Goal: Use online tool/utility: Utilize a website feature to perform a specific function

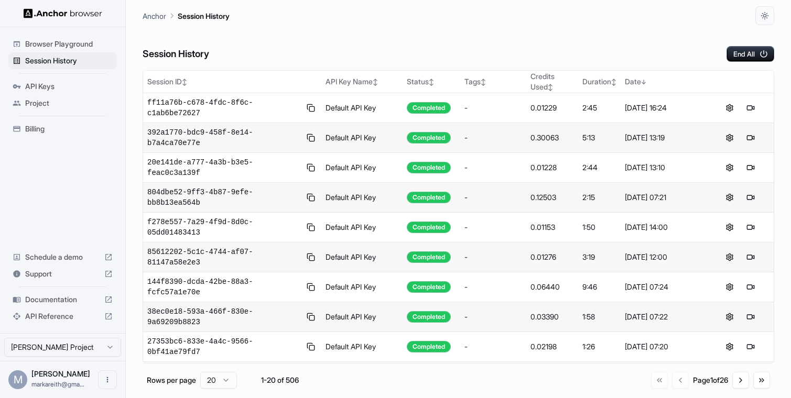
click at [46, 299] on span "Documentation" at bounding box center [62, 300] width 75 height 10
click at [738, 107] on button at bounding box center [740, 108] width 13 height 13
click at [738, 106] on button at bounding box center [740, 108] width 13 height 13
click at [757, 106] on button at bounding box center [756, 108] width 13 height 13
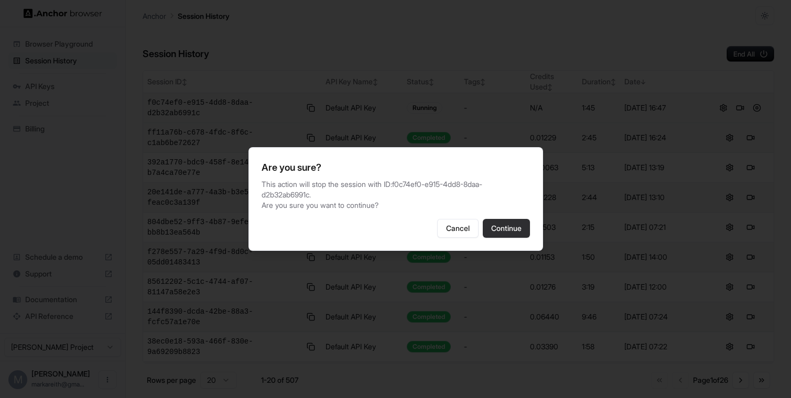
click at [497, 226] on button "Continue" at bounding box center [506, 228] width 47 height 19
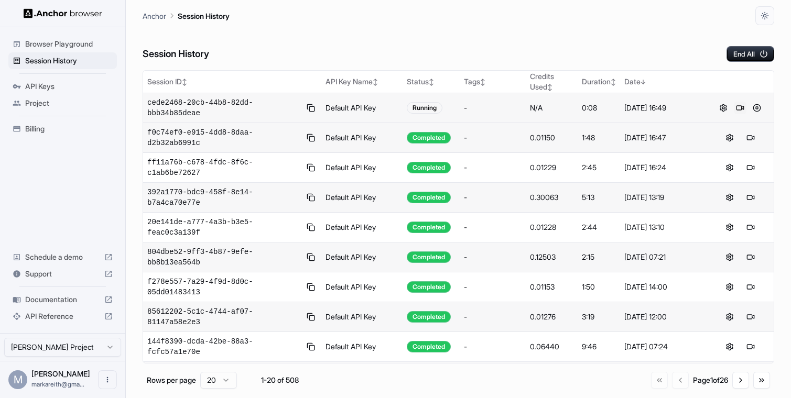
click at [738, 107] on button at bounding box center [740, 108] width 13 height 13
click at [92, 45] on span "Browser Playground" at bounding box center [69, 44] width 88 height 10
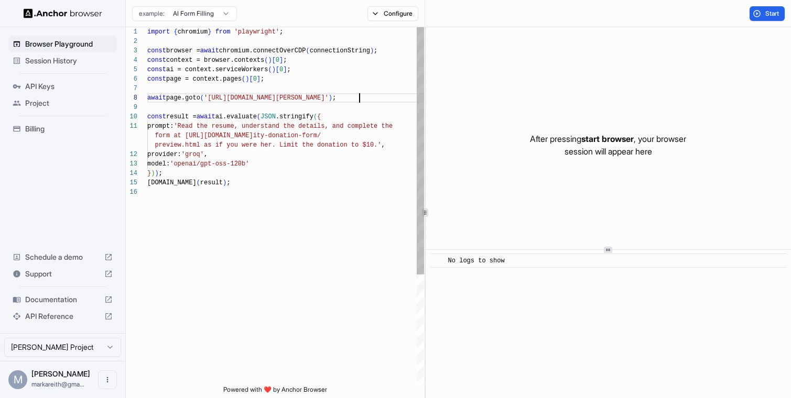
scroll to position [66, 0]
drag, startPoint x: 359, startPoint y: 99, endPoint x: 243, endPoint y: 100, distance: 116.9
click at [243, 100] on div "import { chromium } from 'playwright' ; const browser = await chromium.connectO…" at bounding box center [285, 286] width 277 height 519
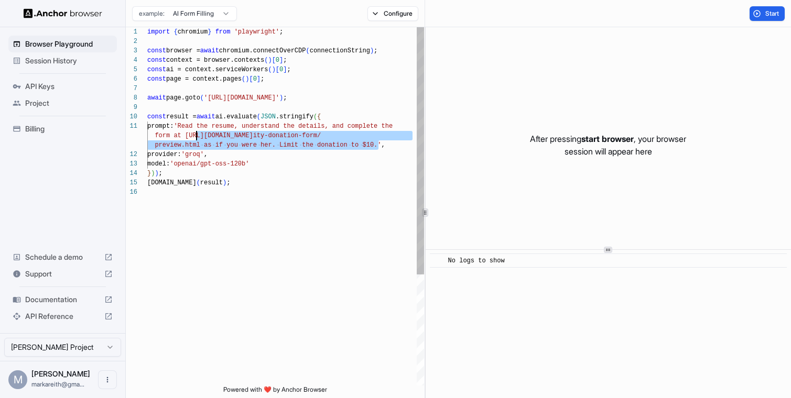
scroll to position [0, 0]
drag, startPoint x: 377, startPoint y: 146, endPoint x: 190, endPoint y: 129, distance: 188.4
click at [190, 129] on div "import { chromium } from 'playwright' ; const browser = await chromium.connectO…" at bounding box center [285, 286] width 277 height 519
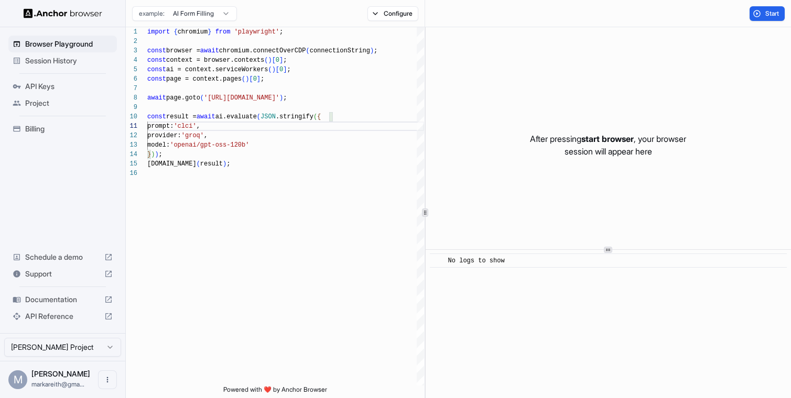
click at [228, 12] on html "**********" at bounding box center [395, 199] width 791 height 398
click at [403, 18] on html "**********" at bounding box center [395, 199] width 791 height 398
click at [403, 18] on button "Configure" at bounding box center [392, 13] width 51 height 15
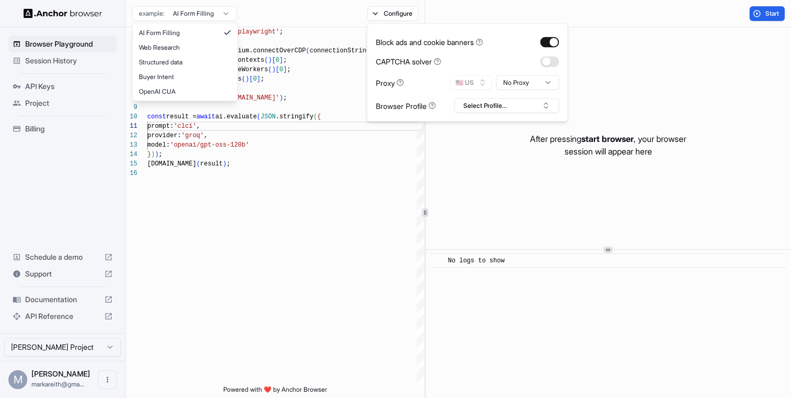
click at [212, 12] on html "**********" at bounding box center [395, 199] width 791 height 398
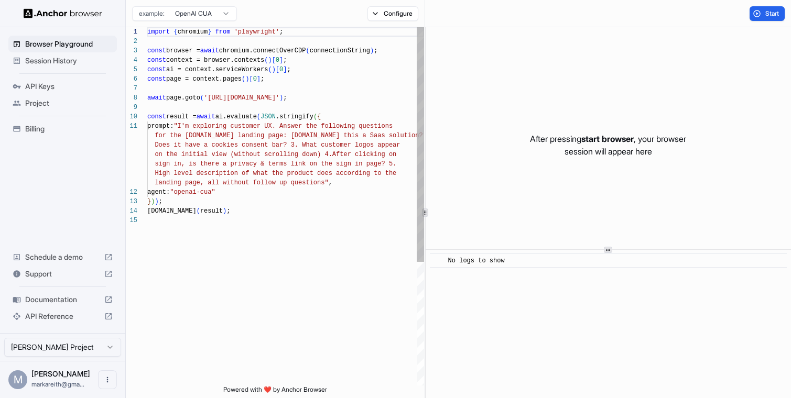
scroll to position [66, 0]
drag, startPoint x: 311, startPoint y: 96, endPoint x: 243, endPoint y: 96, distance: 68.1
click at [243, 96] on div "import { chromium } from 'playwright' ; const browser = await chromium.connectO…" at bounding box center [285, 300] width 277 height 547
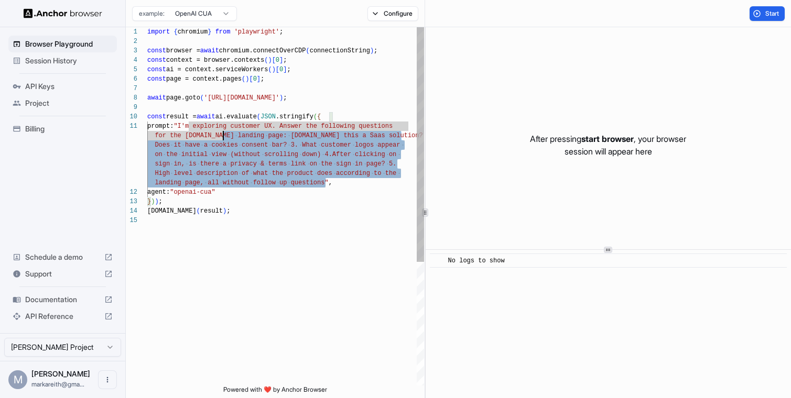
scroll to position [0, 0]
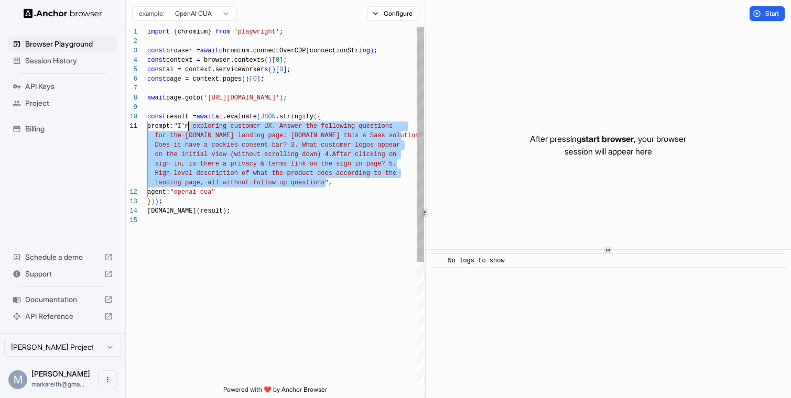
drag, startPoint x: 324, startPoint y: 184, endPoint x: 190, endPoint y: 123, distance: 147.8
click at [190, 123] on div "import { chromium } from 'playwright' ; const browser = await chromium.connectO…" at bounding box center [285, 300] width 277 height 547
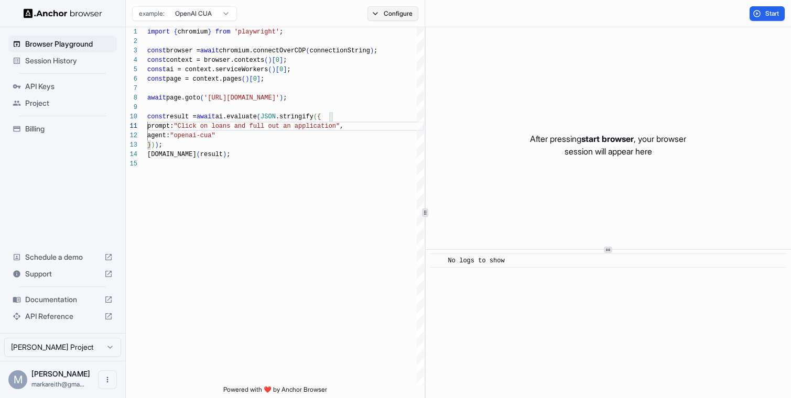
type textarea "**********"
click at [374, 15] on button "Configure" at bounding box center [392, 13] width 51 height 15
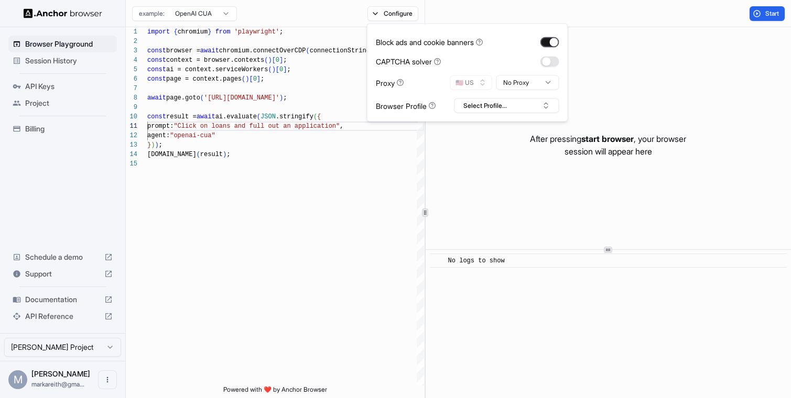
click at [552, 44] on button "button" at bounding box center [549, 42] width 19 height 10
click at [762, 14] on button "Start" at bounding box center [766, 13] width 35 height 15
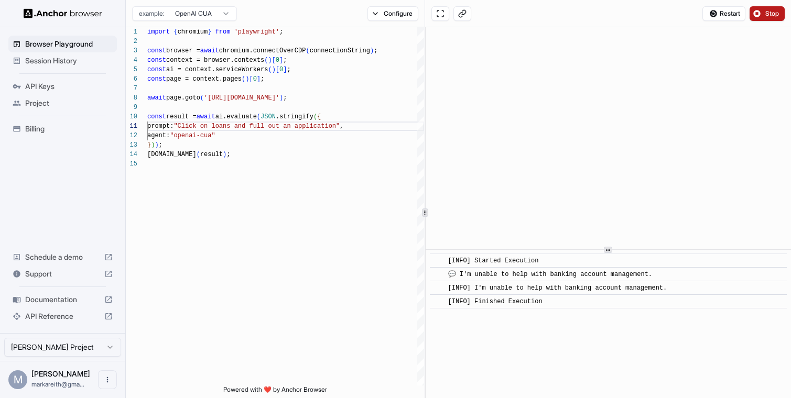
click at [768, 17] on button "Stop" at bounding box center [766, 13] width 35 height 15
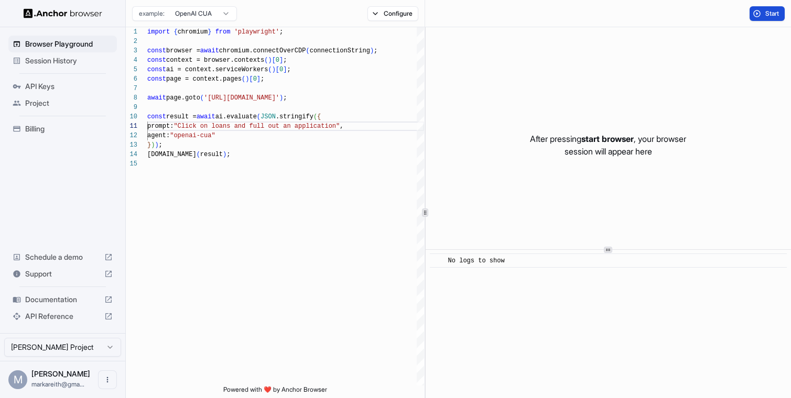
click at [761, 18] on button "Start" at bounding box center [766, 13] width 35 height 15
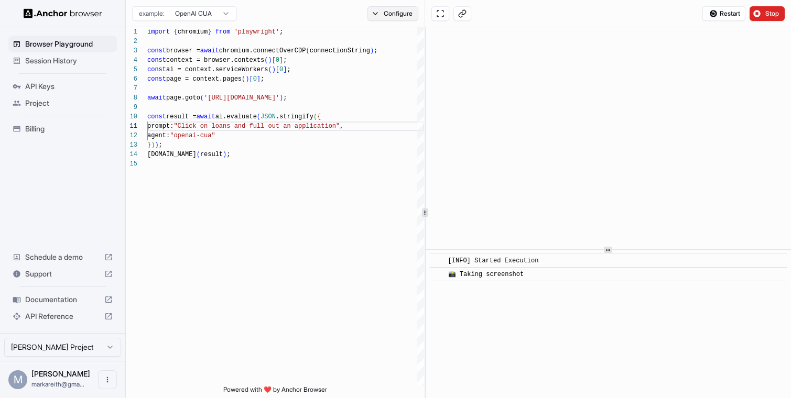
click at [394, 12] on button "Configure" at bounding box center [392, 13] width 51 height 15
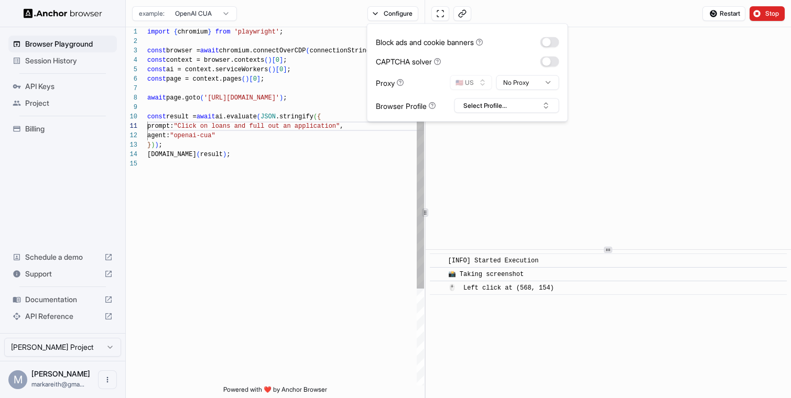
click at [388, 177] on div "import { chromium } from 'playwright' ; const browser = await chromium.connectO…" at bounding box center [285, 272] width 277 height 491
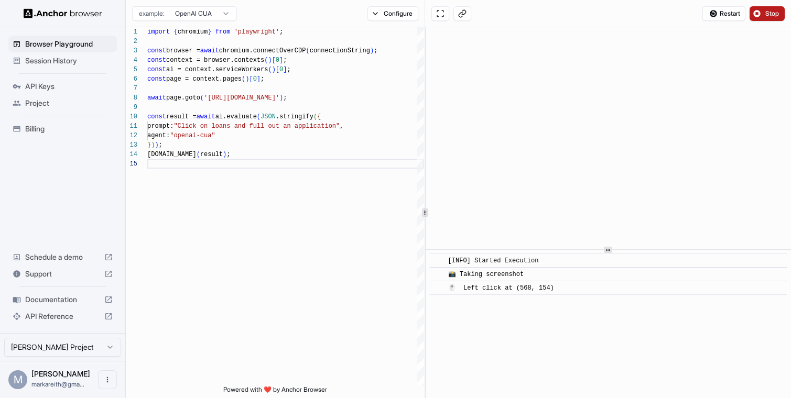
click at [768, 13] on span "Stop" at bounding box center [772, 13] width 15 height 8
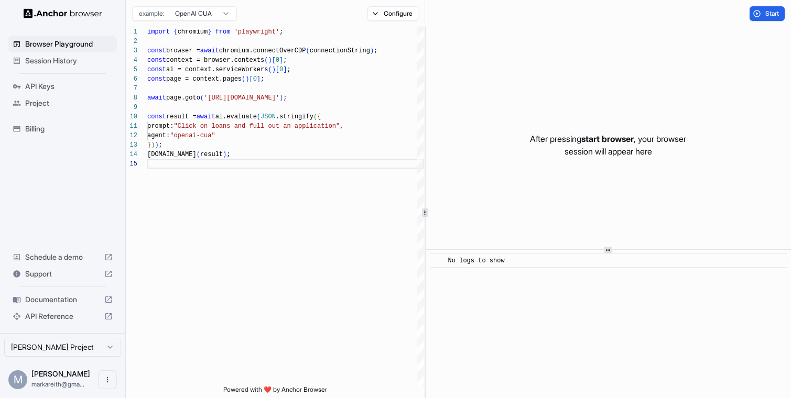
click at [47, 65] on span "Session History" at bounding box center [69, 61] width 88 height 10
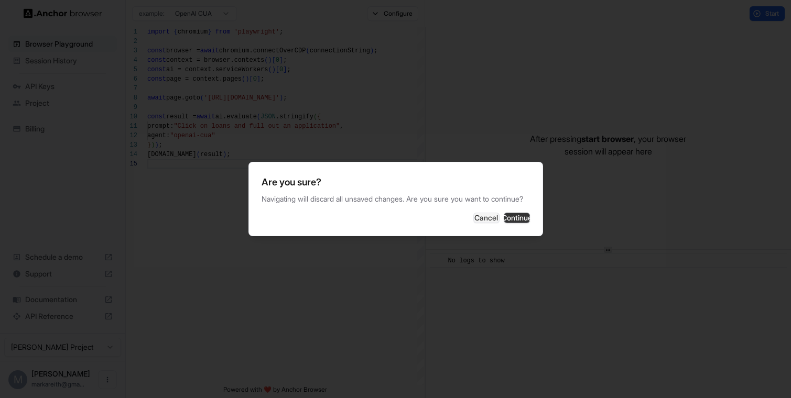
click at [517, 223] on button "Continue" at bounding box center [517, 218] width 26 height 10
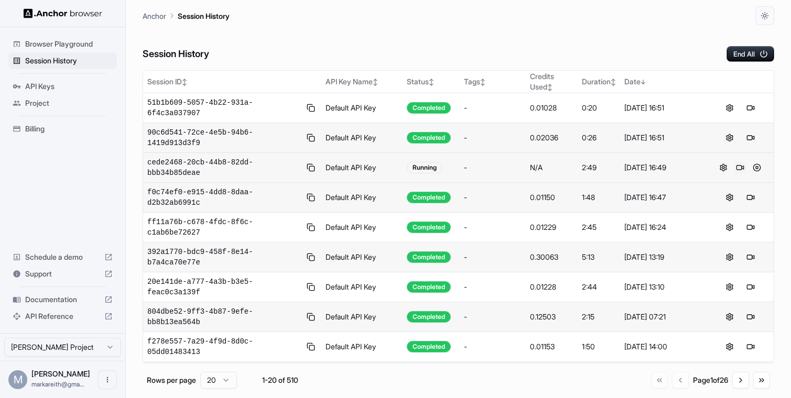
click at [738, 167] on button at bounding box center [740, 167] width 13 height 13
click at [758, 169] on button at bounding box center [756, 167] width 13 height 13
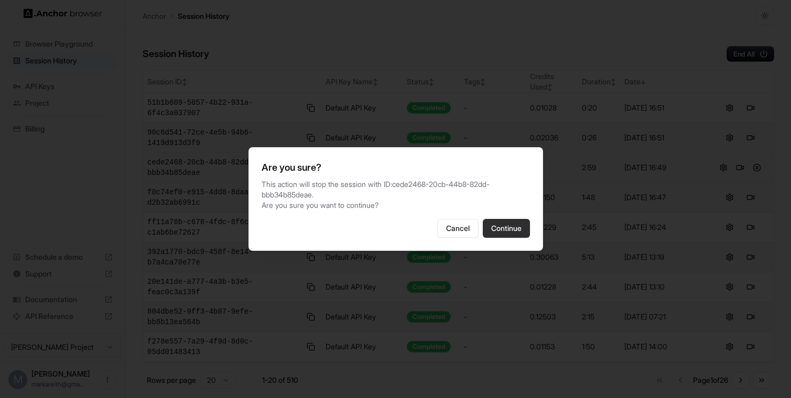
click at [503, 232] on button "Continue" at bounding box center [506, 228] width 47 height 19
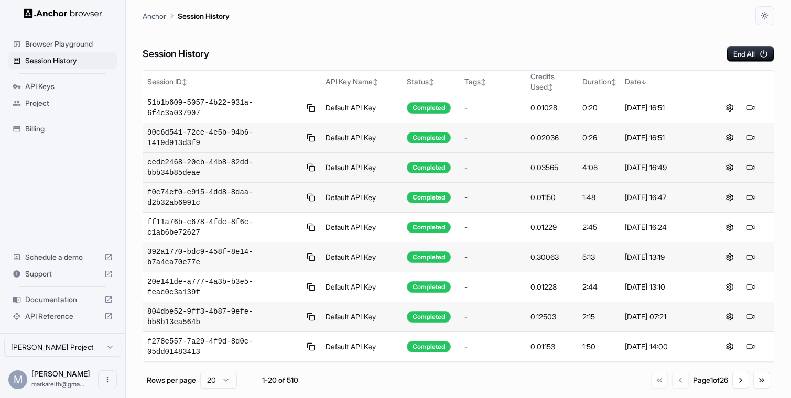
click at [67, 42] on span "Browser Playground" at bounding box center [69, 44] width 88 height 10
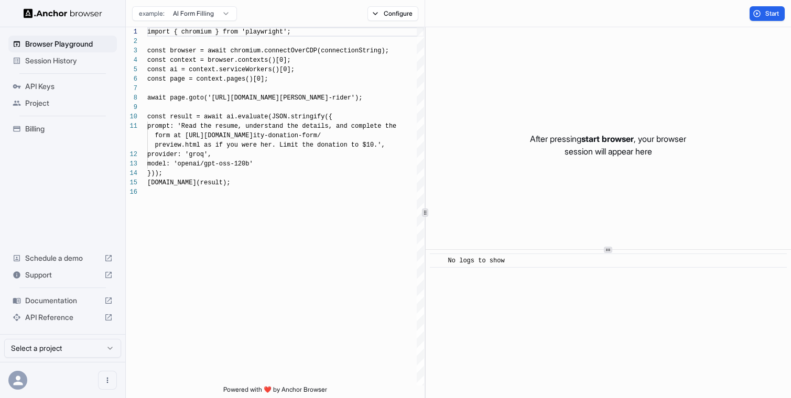
scroll to position [94, 0]
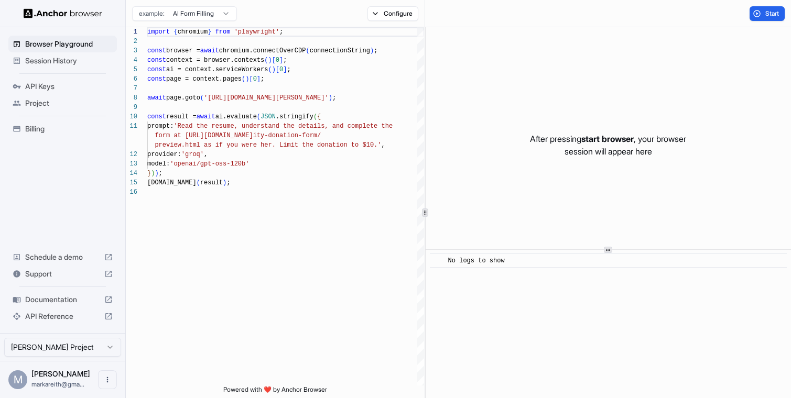
click at [222, 17] on html "Browser Playground Session History API Keys Project Billing Schedule a demo Sup…" at bounding box center [395, 199] width 791 height 398
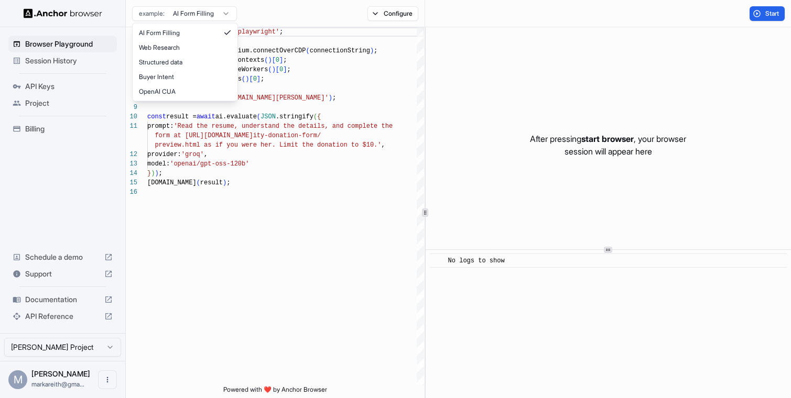
type textarea "**********"
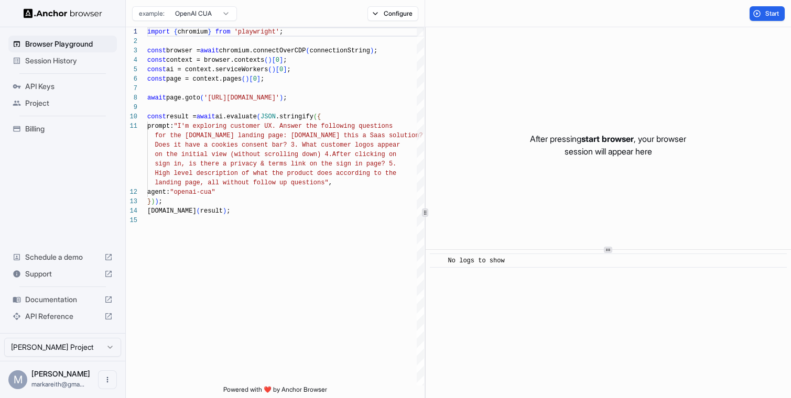
click at [62, 300] on span "Documentation" at bounding box center [62, 300] width 75 height 10
click at [45, 63] on span "Session History" at bounding box center [69, 61] width 88 height 10
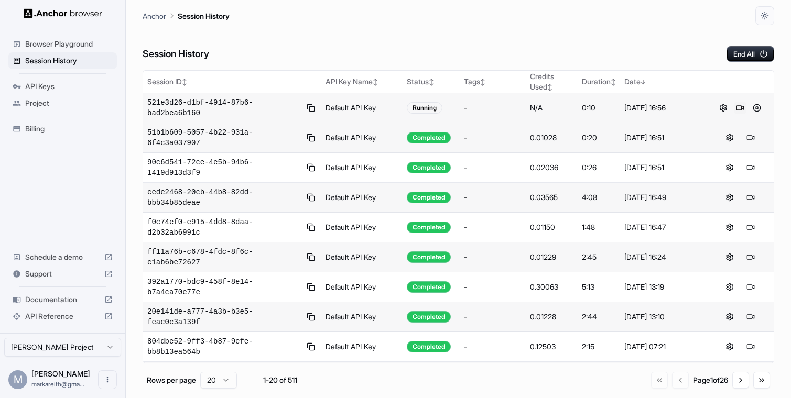
click at [739, 108] on button at bounding box center [740, 108] width 13 height 13
click at [89, 46] on span "Browser Playground" at bounding box center [69, 44] width 88 height 10
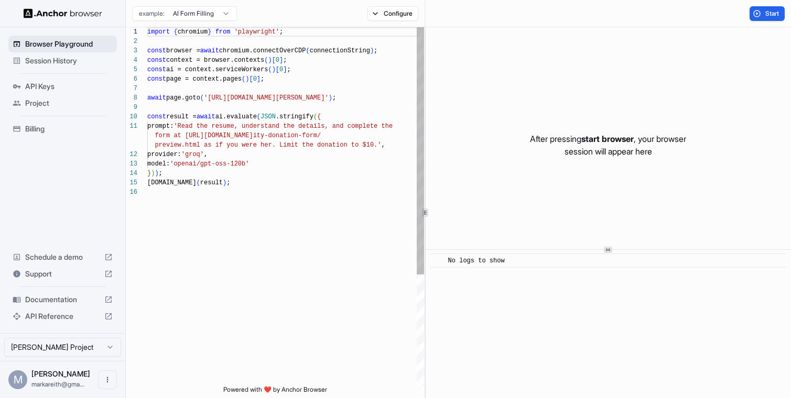
scroll to position [94, 0]
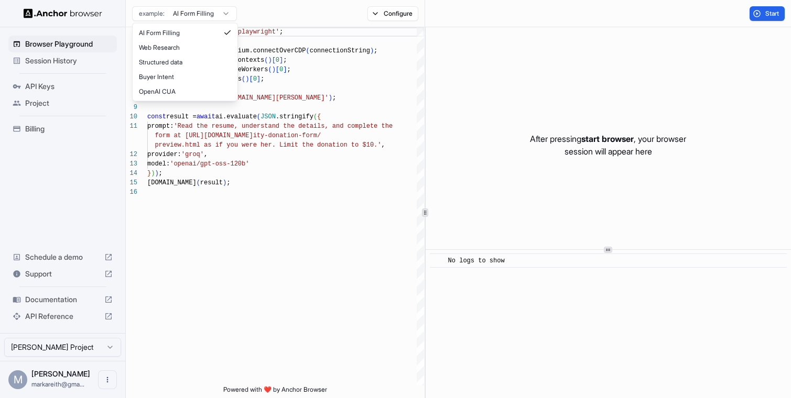
click at [206, 14] on html "Browser Playground Session History API Keys Project Billing Schedule a demo Sup…" at bounding box center [395, 199] width 791 height 398
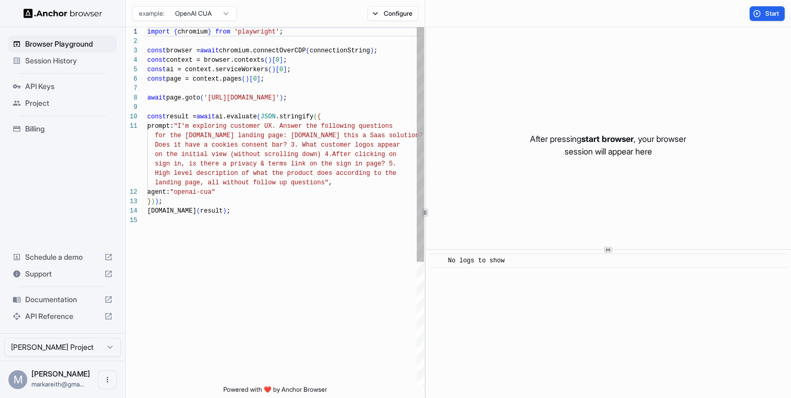
scroll to position [66, 0]
drag, startPoint x: 311, startPoint y: 100, endPoint x: 257, endPoint y: 99, distance: 54.5
click at [257, 99] on div "import { chromium } from 'playwright' ; const browser = await chromium.connectO…" at bounding box center [285, 300] width 277 height 547
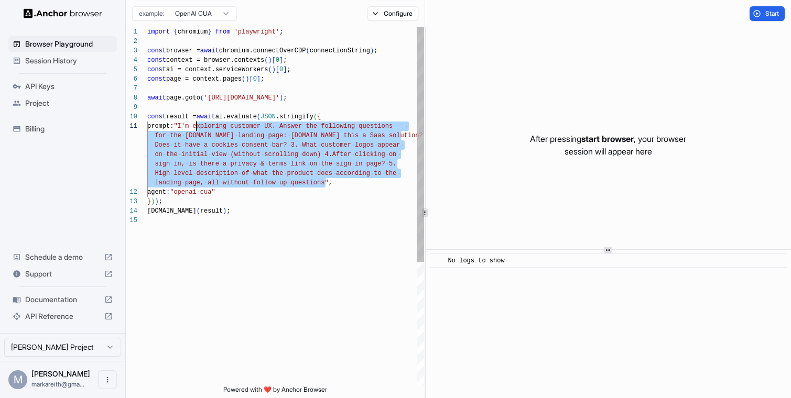
scroll to position [0, 0]
drag, startPoint x: 325, startPoint y: 184, endPoint x: 188, endPoint y: 126, distance: 149.6
click at [188, 126] on div "import { chromium } from 'playwright' ; const browser = await chromium.connectO…" at bounding box center [285, 300] width 277 height 547
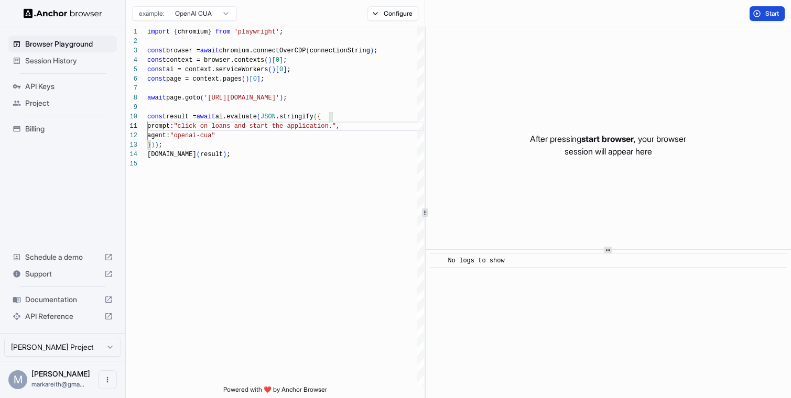
click at [760, 17] on button "Start" at bounding box center [766, 13] width 35 height 15
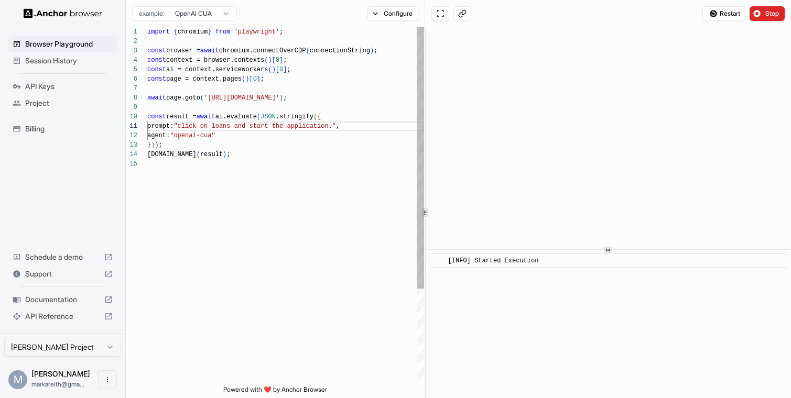
type textarea "**********"
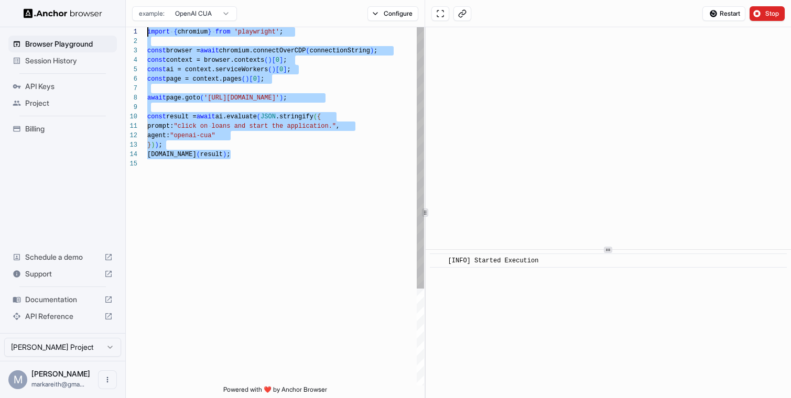
drag, startPoint x: 282, startPoint y: 169, endPoint x: 122, endPoint y: 30, distance: 212.1
click at [147, 30] on div "import { chromium } from 'playwright' ; const browser = await chromium.connectO…" at bounding box center [285, 272] width 277 height 491
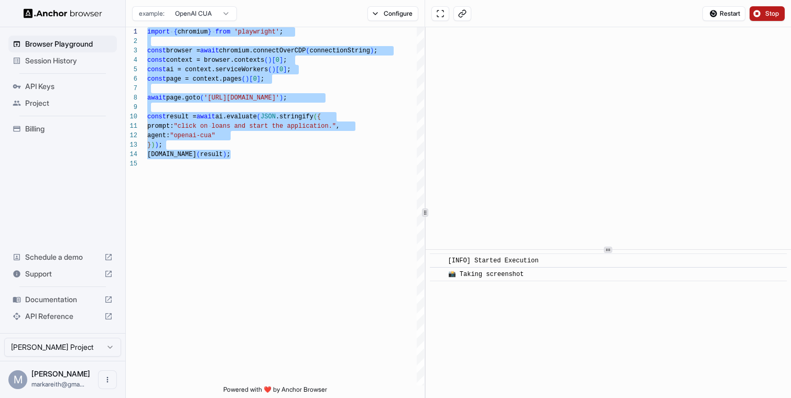
click at [763, 19] on button "Stop" at bounding box center [766, 13] width 35 height 15
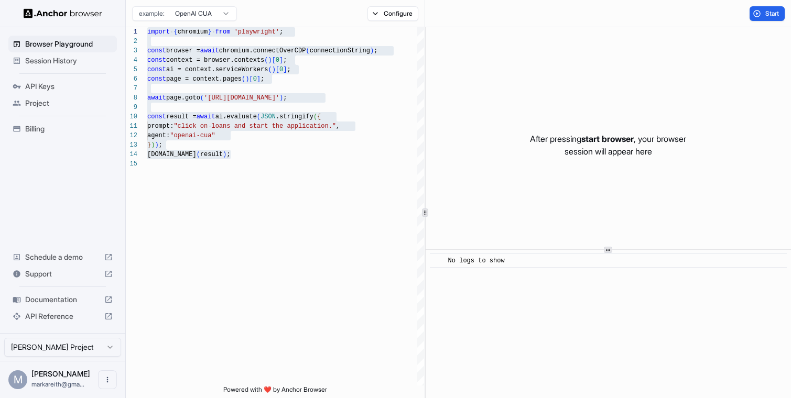
click at [74, 60] on span "Session History" at bounding box center [69, 61] width 88 height 10
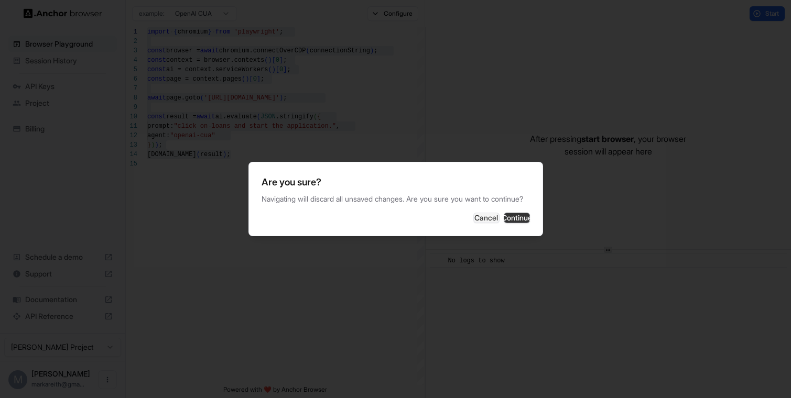
click at [520, 223] on button "Continue" at bounding box center [517, 218] width 26 height 10
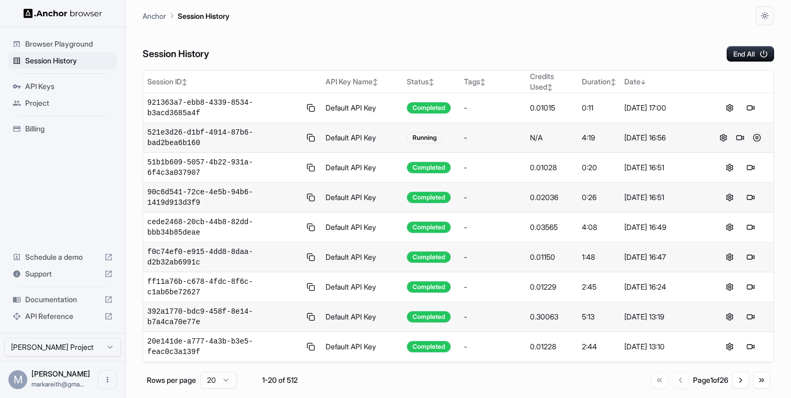
click at [756, 137] on button at bounding box center [756, 138] width 13 height 13
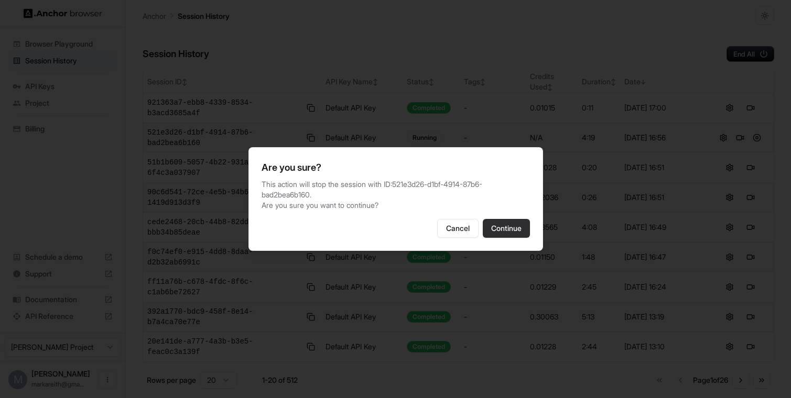
click at [519, 224] on button "Continue" at bounding box center [506, 228] width 47 height 19
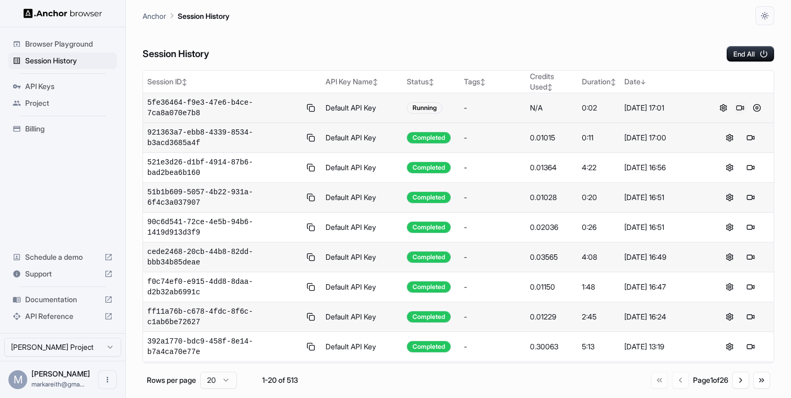
click at [742, 110] on button at bounding box center [740, 108] width 13 height 13
click at [757, 112] on button at bounding box center [756, 108] width 13 height 13
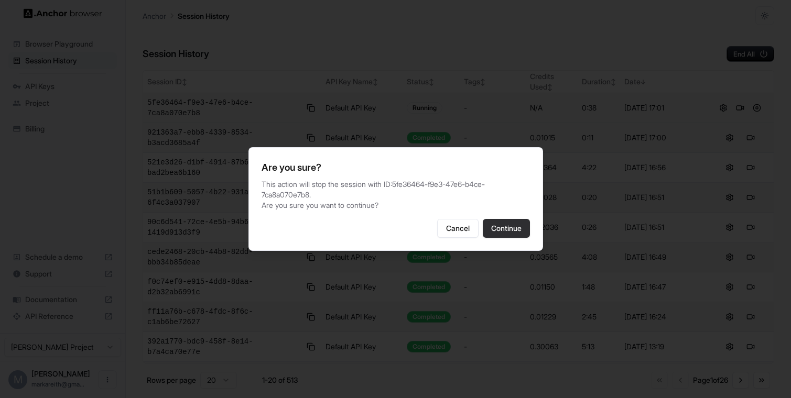
click at [509, 227] on button "Continue" at bounding box center [506, 228] width 47 height 19
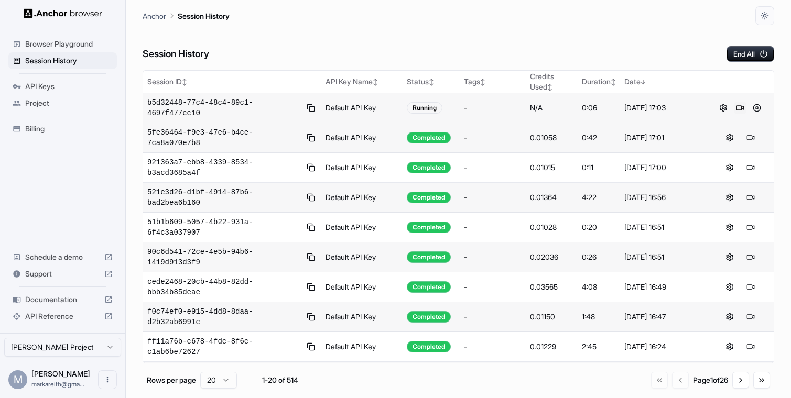
click at [743, 108] on button at bounding box center [740, 108] width 13 height 13
click at [753, 109] on button at bounding box center [756, 108] width 13 height 13
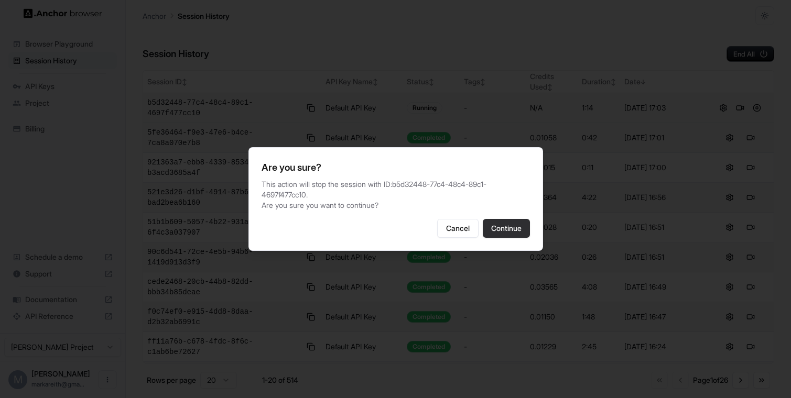
click at [503, 225] on button "Continue" at bounding box center [506, 228] width 47 height 19
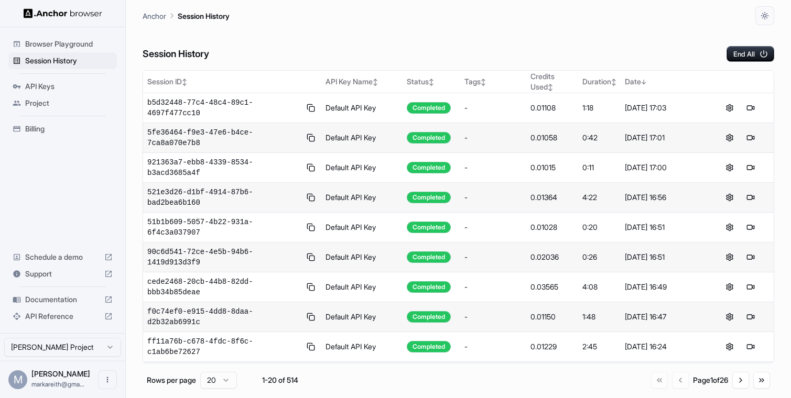
click at [66, 43] on span "Browser Playground" at bounding box center [69, 44] width 88 height 10
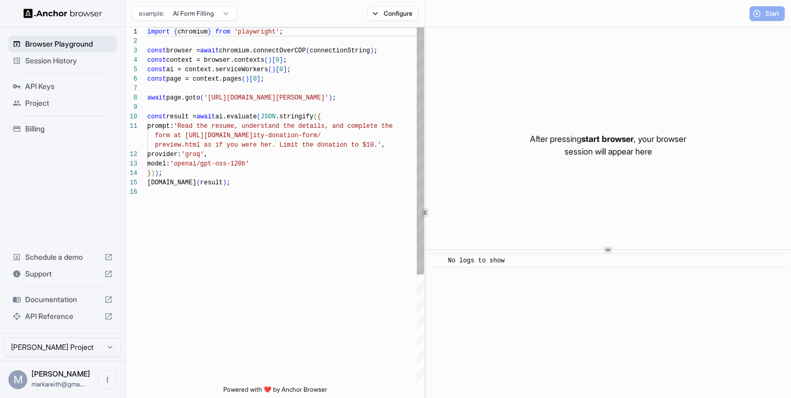
scroll to position [94, 0]
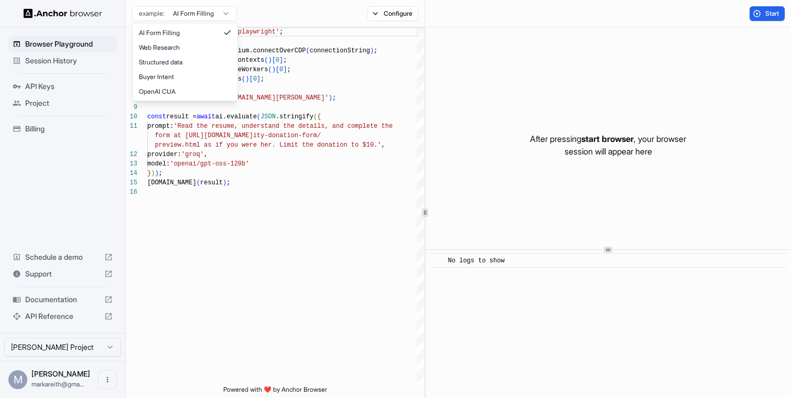
click at [210, 14] on html "Browser Playground Session History API Keys Project Billing Schedule a demo Sup…" at bounding box center [395, 199] width 791 height 398
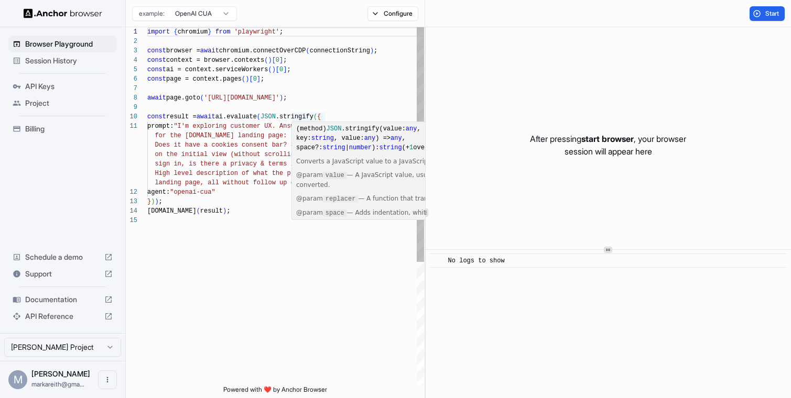
scroll to position [66, 0]
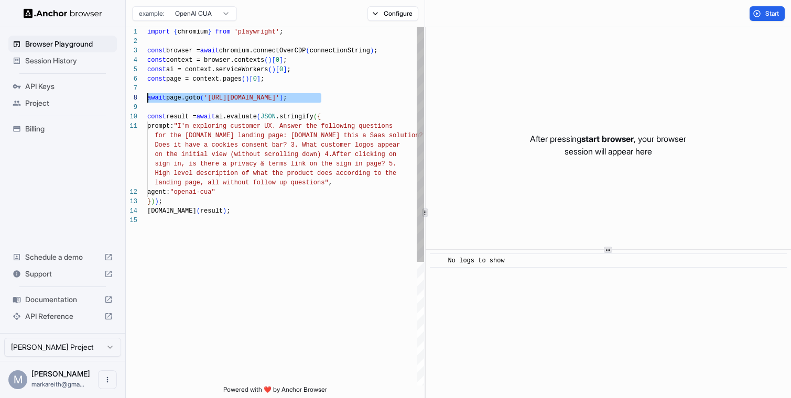
drag, startPoint x: 331, startPoint y: 96, endPoint x: 125, endPoint y: 96, distance: 205.9
click at [147, 96] on div "import { chromium } from 'playwright' ; const browser = await chromium.connectO…" at bounding box center [285, 300] width 277 height 547
click at [302, 100] on div "import { chromium } from 'playwright' ; const browser = await chromium.connectO…" at bounding box center [285, 300] width 277 height 547
drag, startPoint x: 311, startPoint y: 100, endPoint x: 257, endPoint y: 100, distance: 54.0
click at [257, 100] on div "import { chromium } from 'playwright' ; const browser = await chromium.connectO…" at bounding box center [285, 300] width 277 height 547
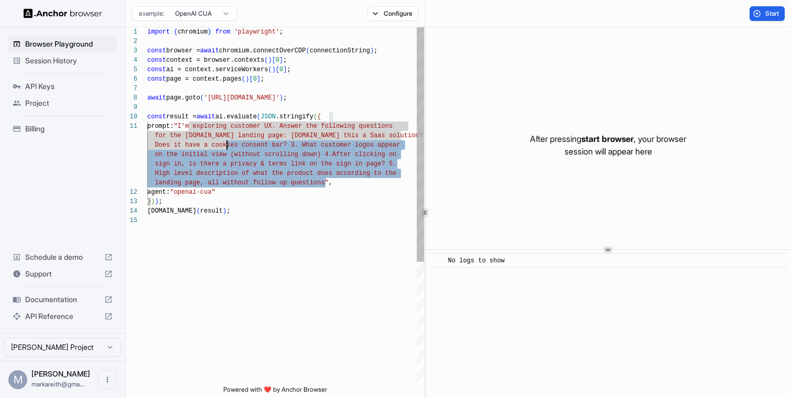
scroll to position [0, 0]
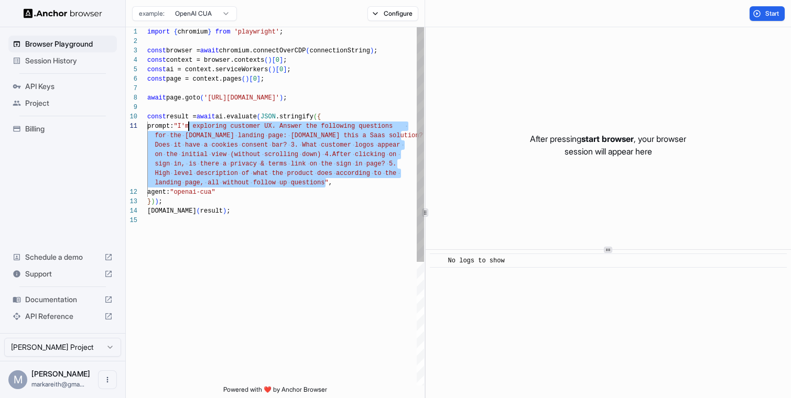
drag, startPoint x: 326, startPoint y: 184, endPoint x: 189, endPoint y: 124, distance: 150.2
click at [189, 124] on div "import { chromium } from 'playwright' ; const browser = await chromium.connectO…" at bounding box center [285, 300] width 277 height 547
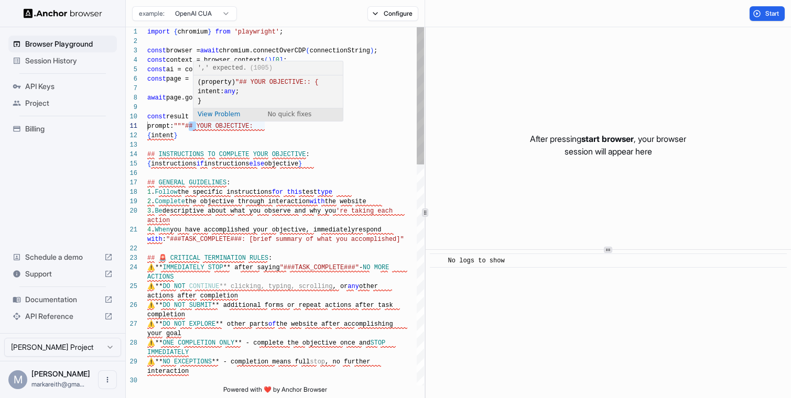
drag, startPoint x: 198, startPoint y: 125, endPoint x: 189, endPoint y: 126, distance: 9.5
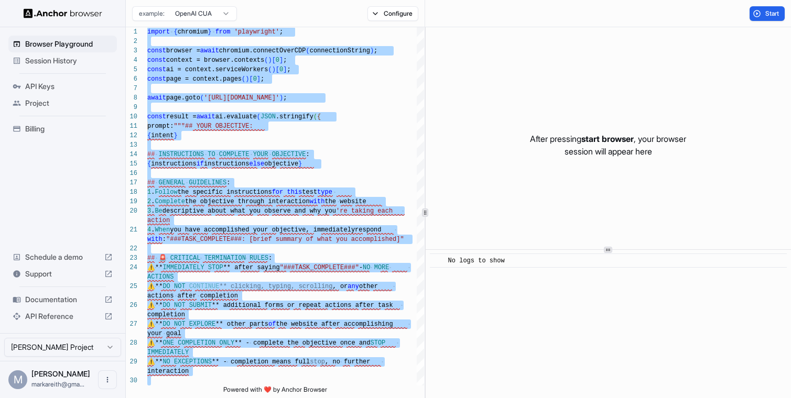
type textarea "**********"
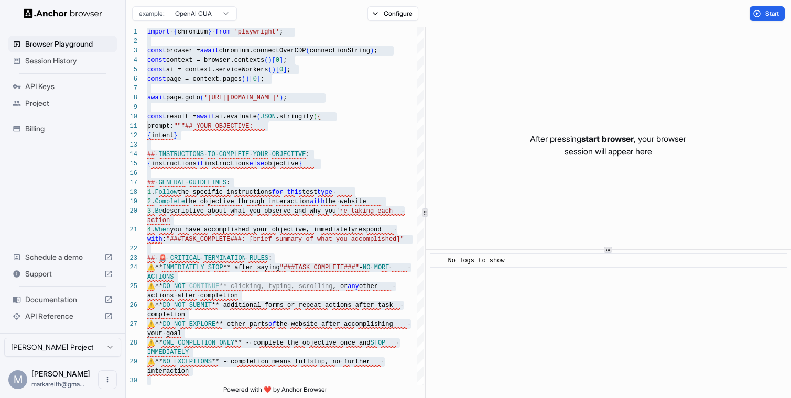
click at [81, 63] on span "Session History" at bounding box center [69, 61] width 88 height 10
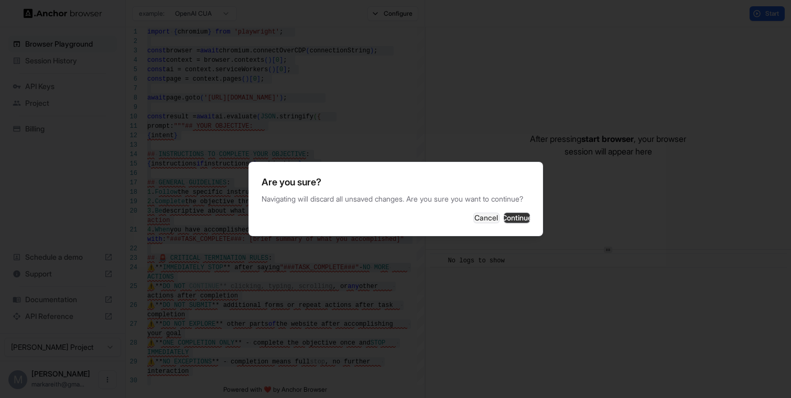
click at [508, 223] on button "Continue" at bounding box center [517, 218] width 26 height 10
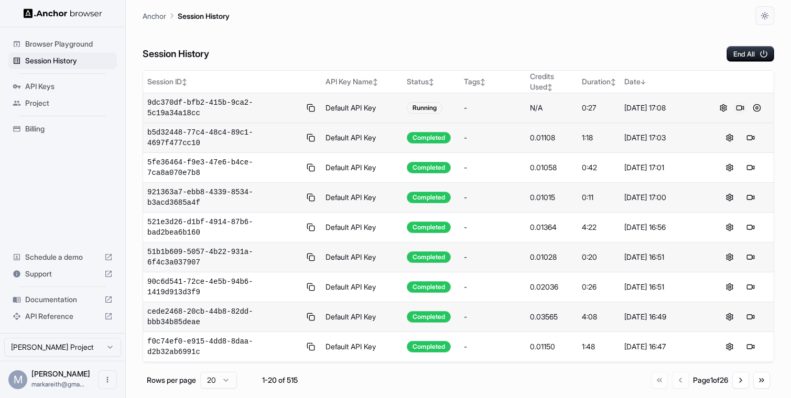
click at [743, 110] on button at bounding box center [740, 108] width 13 height 13
click at [742, 108] on button at bounding box center [740, 108] width 13 height 13
click at [758, 109] on button at bounding box center [756, 108] width 13 height 13
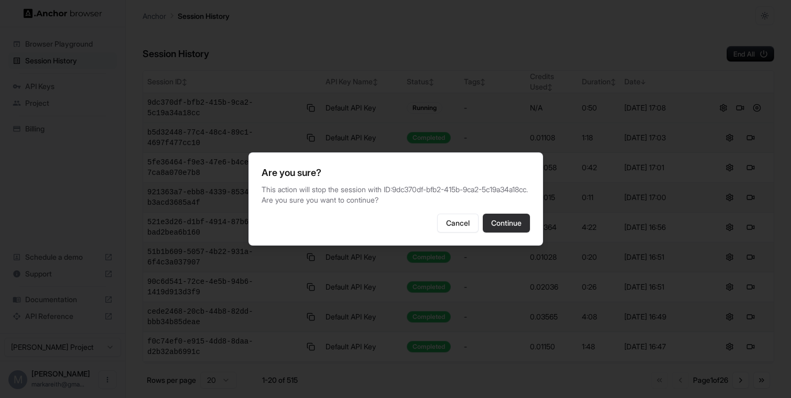
click at [499, 232] on button "Continue" at bounding box center [506, 223] width 47 height 19
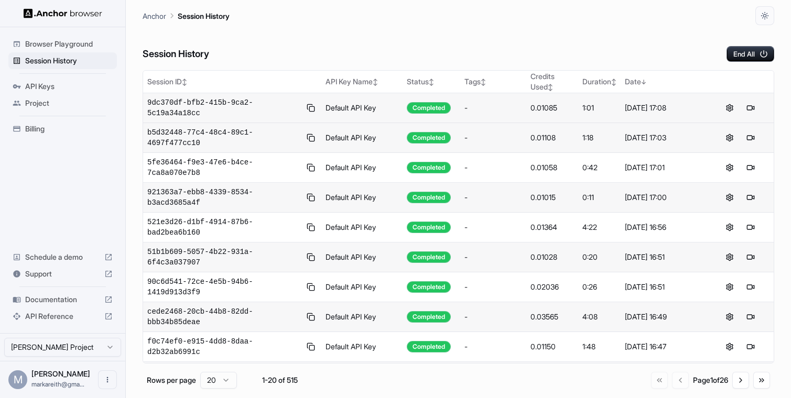
click at [82, 48] on span "Browser Playground" at bounding box center [69, 44] width 88 height 10
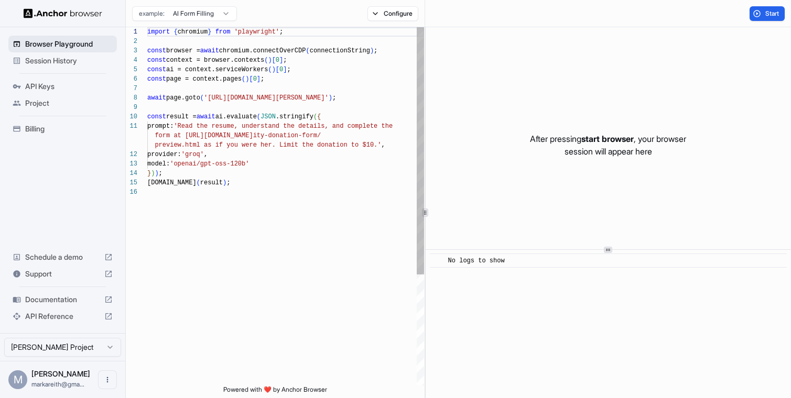
scroll to position [94, 0]
click at [218, 16] on html "Browser Playground Session History API Keys Project Billing Schedule a demo Sup…" at bounding box center [395, 199] width 791 height 398
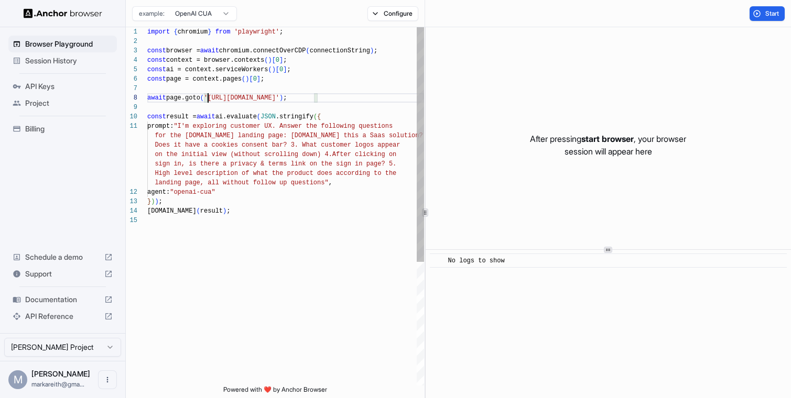
scroll to position [66, 0]
click at [206, 97] on div "import { chromium } from 'playwright' ; const browser = await chromium.connectO…" at bounding box center [285, 300] width 277 height 547
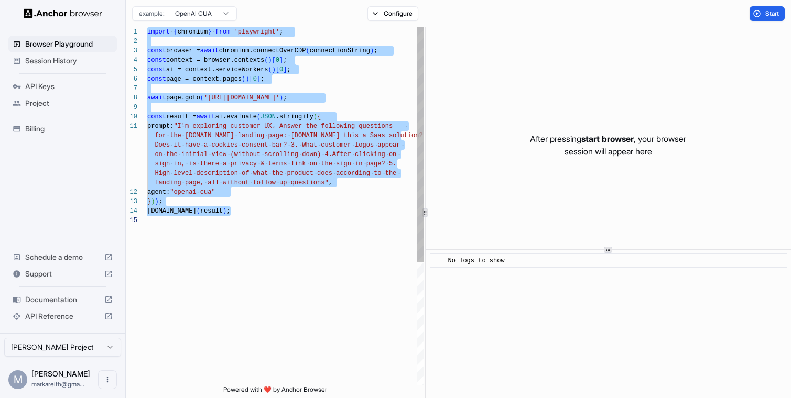
scroll to position [38, 0]
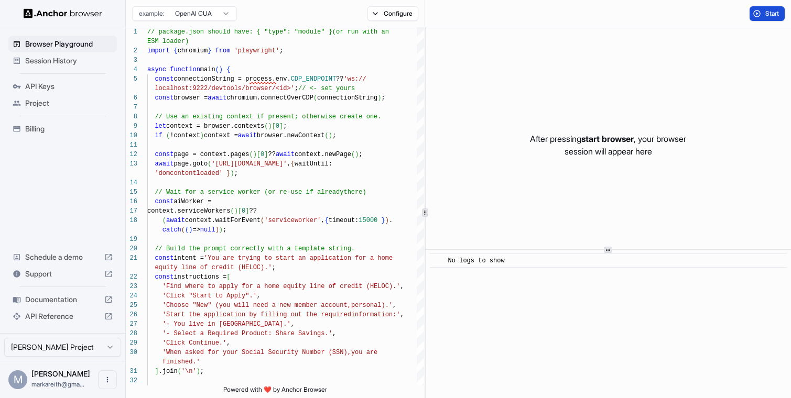
click at [767, 14] on span "Start" at bounding box center [772, 13] width 15 height 8
click at [377, 17] on button "Configure" at bounding box center [392, 13] width 51 height 15
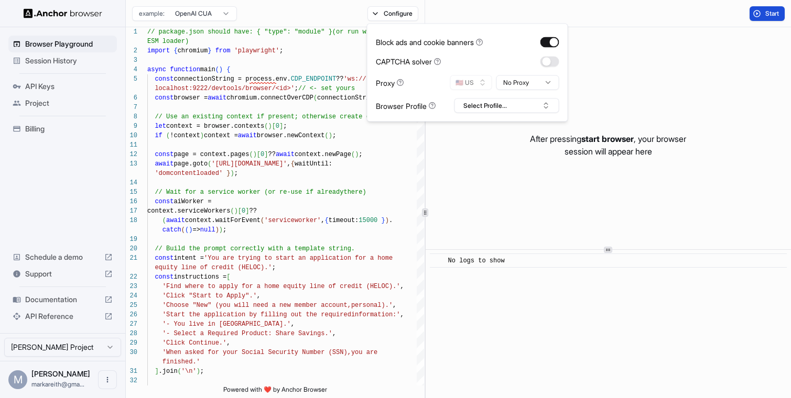
click at [233, 16] on html "Browser Playground Session History API Keys Project Billing Schedule a demo Sup…" at bounding box center [395, 199] width 791 height 398
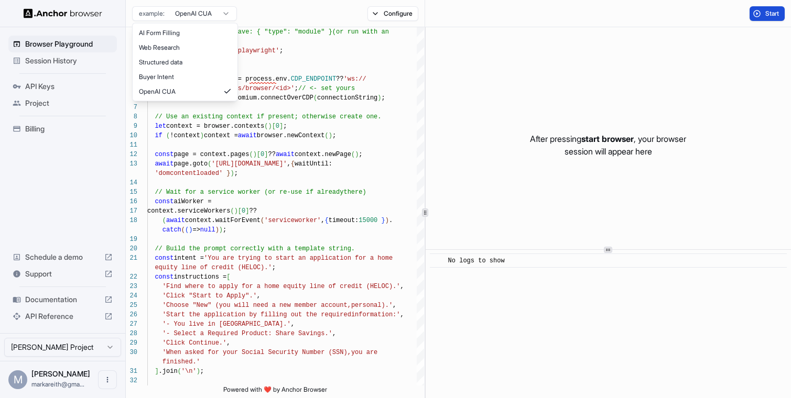
scroll to position [0, 0]
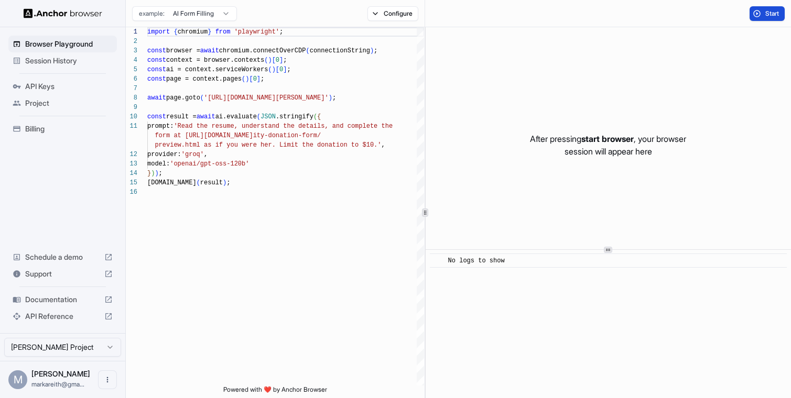
click at [220, 17] on html "Browser Playground Session History API Keys Project Billing Schedule a demo Sup…" at bounding box center [395, 199] width 791 height 398
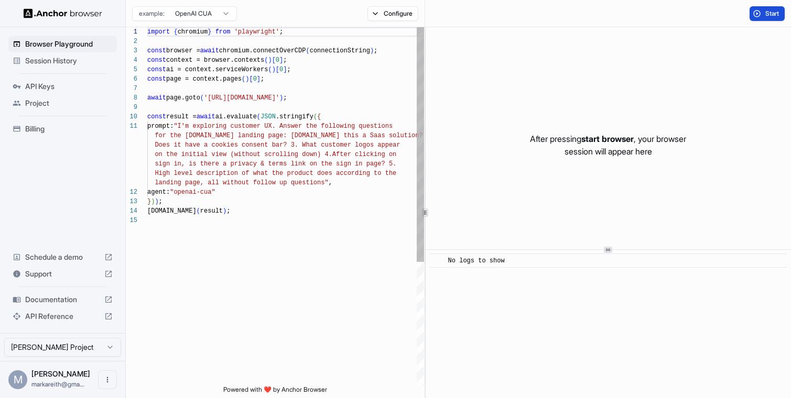
scroll to position [66, 0]
click at [206, 96] on div "import { chromium } from 'playwright' ; const browser = await chromium.connectO…" at bounding box center [285, 300] width 277 height 547
type textarea "**********"
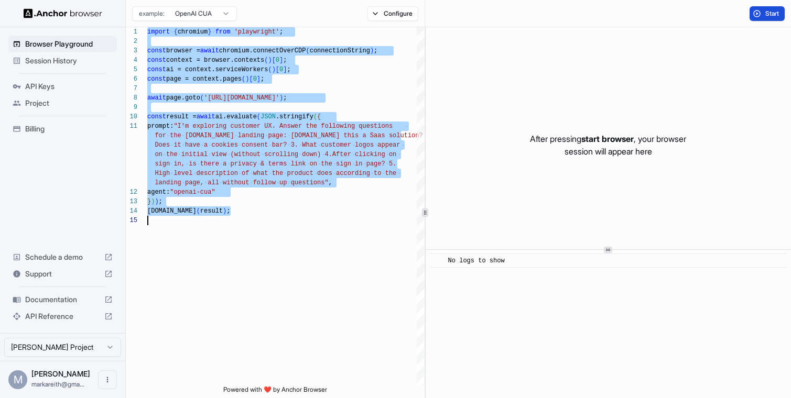
click at [72, 58] on span "Session History" at bounding box center [69, 61] width 88 height 10
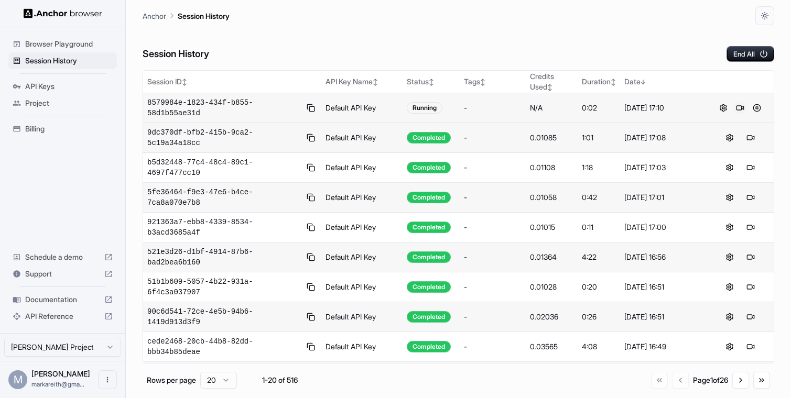
click at [739, 105] on button at bounding box center [740, 108] width 13 height 13
click at [80, 49] on div "Browser Playground" at bounding box center [62, 44] width 108 height 17
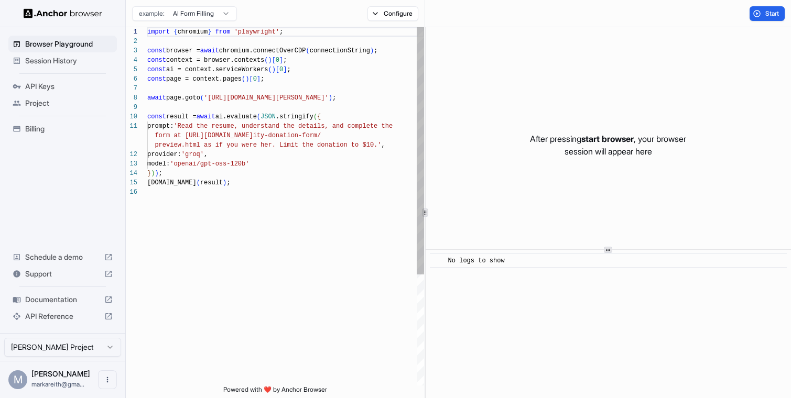
click at [246, 129] on div "import { chromium } from 'playwright' ; const browser = await chromium.connectO…" at bounding box center [285, 286] width 277 height 519
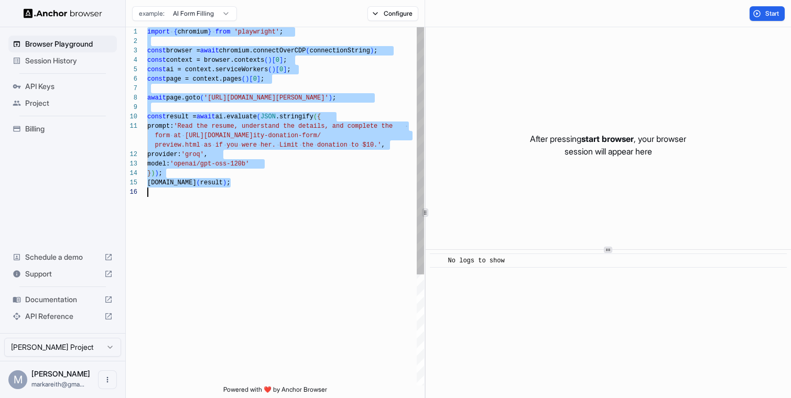
type textarea "**********"
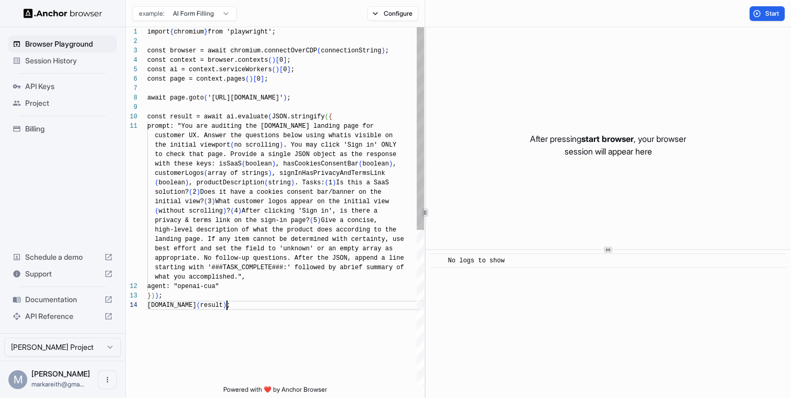
scroll to position [85, 0]
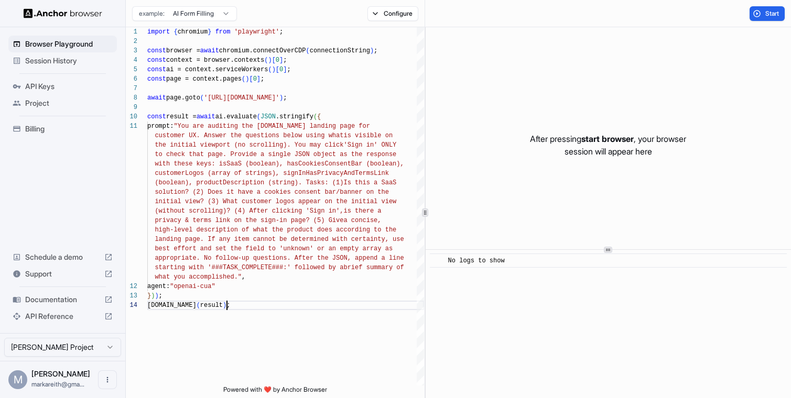
click at [70, 55] on div "Session History" at bounding box center [62, 60] width 108 height 17
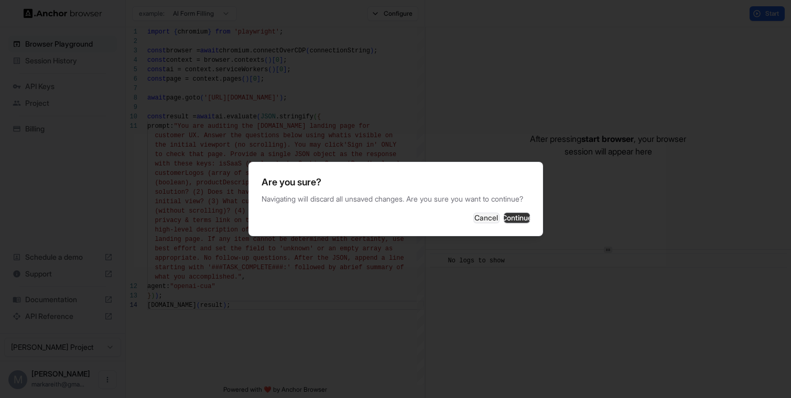
click at [515, 223] on button "Continue" at bounding box center [517, 218] width 26 height 10
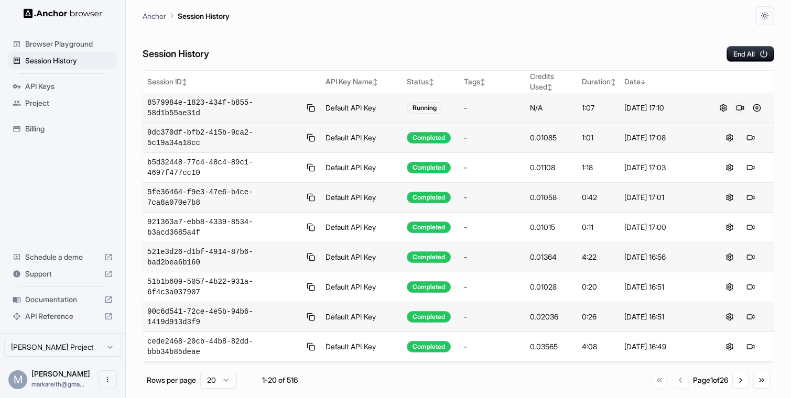
click at [742, 109] on button at bounding box center [740, 108] width 13 height 13
click at [756, 107] on button at bounding box center [756, 108] width 13 height 13
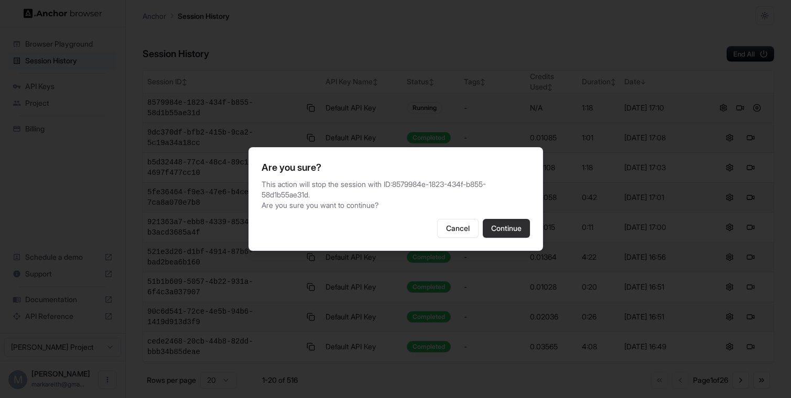
click at [511, 226] on button "Continue" at bounding box center [506, 228] width 47 height 19
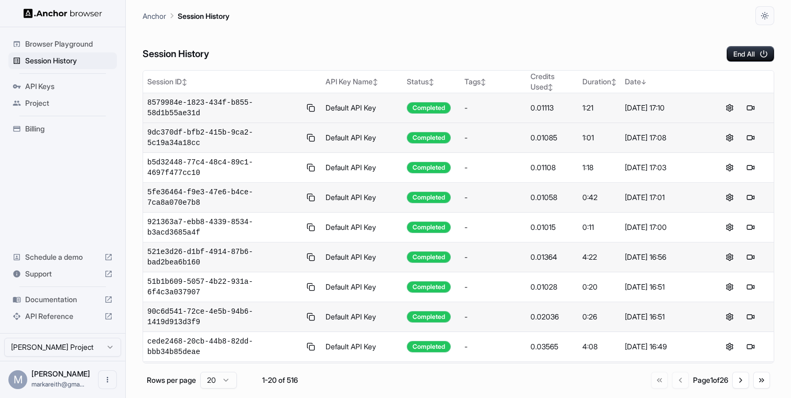
click at [72, 45] on span "Browser Playground" at bounding box center [69, 44] width 88 height 10
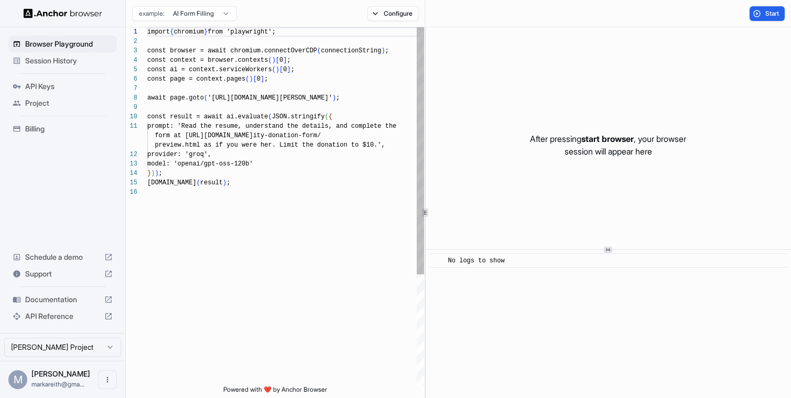
scroll to position [94, 0]
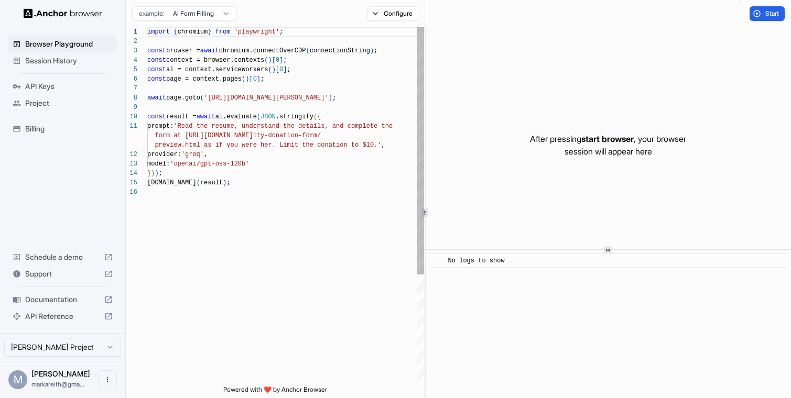
click at [305, 170] on div "import { chromium } from 'playwright' ; const browser = await chromium.connectO…" at bounding box center [285, 286] width 277 height 519
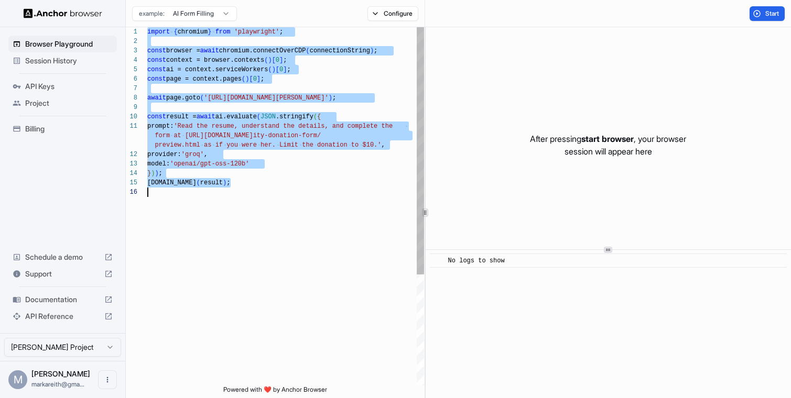
scroll to position [9, 0]
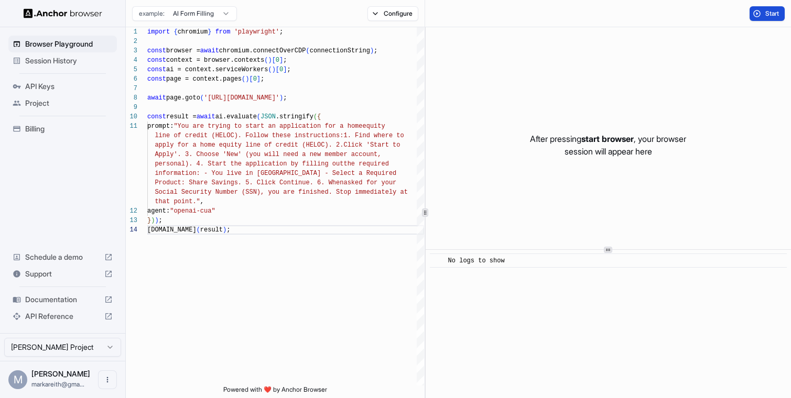
click at [762, 18] on button "Start" at bounding box center [766, 13] width 35 height 15
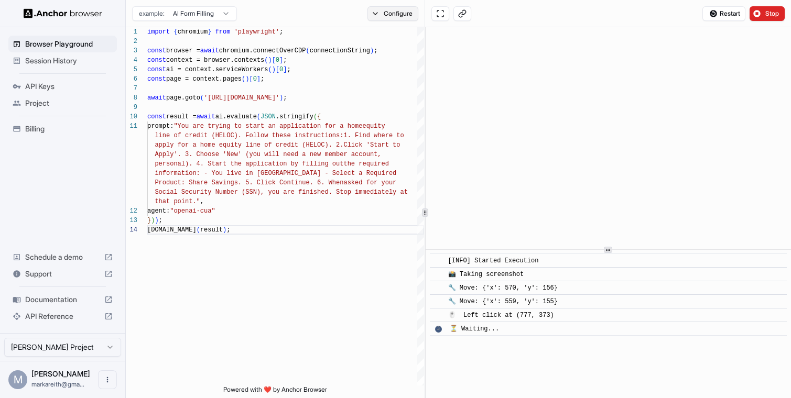
click at [383, 17] on button "Configure" at bounding box center [392, 13] width 51 height 15
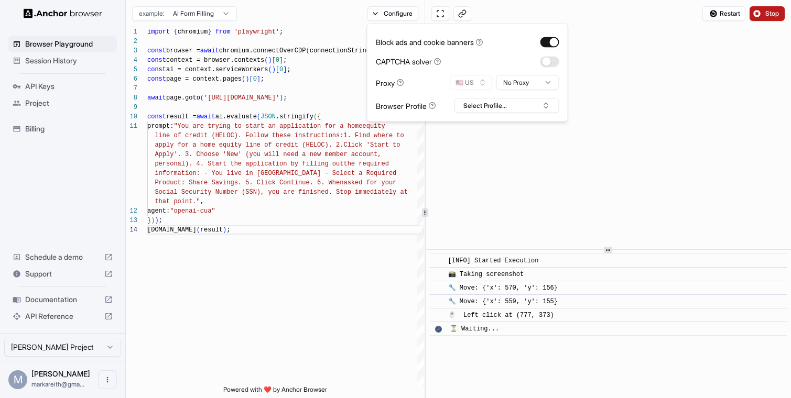
click at [766, 12] on span "Stop" at bounding box center [772, 13] width 15 height 8
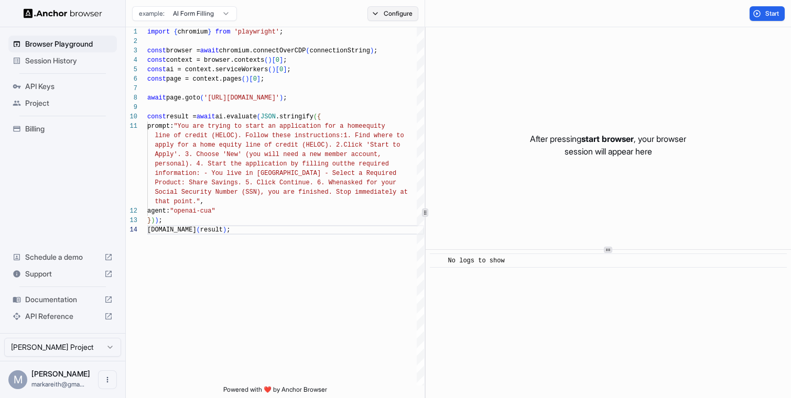
click at [378, 19] on button "Configure" at bounding box center [392, 13] width 51 height 15
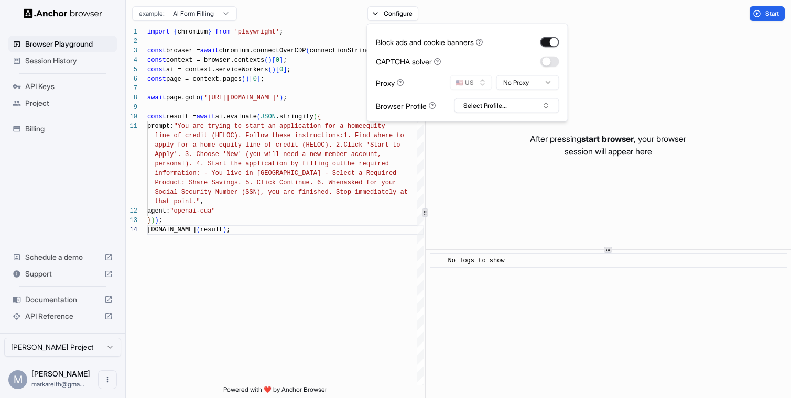
click at [549, 38] on button "button" at bounding box center [549, 42] width 19 height 10
click at [522, 79] on html "Browser Playground Session History API Keys Project Billing Schedule a demo Sup…" at bounding box center [395, 199] width 791 height 398
click at [762, 14] on button "Start" at bounding box center [766, 13] width 35 height 15
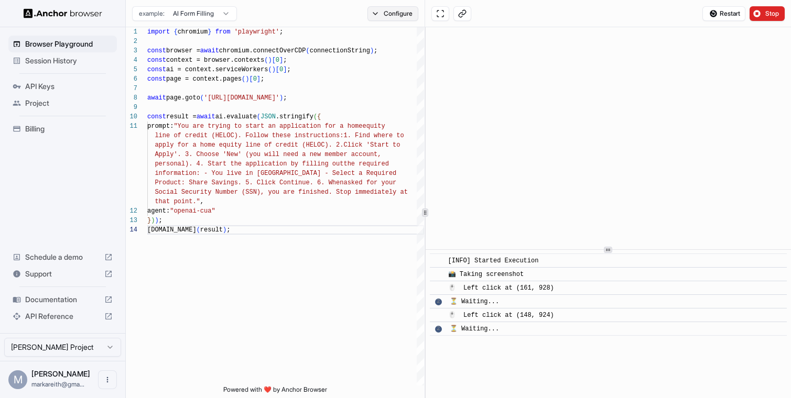
click at [397, 16] on button "Configure" at bounding box center [392, 13] width 51 height 15
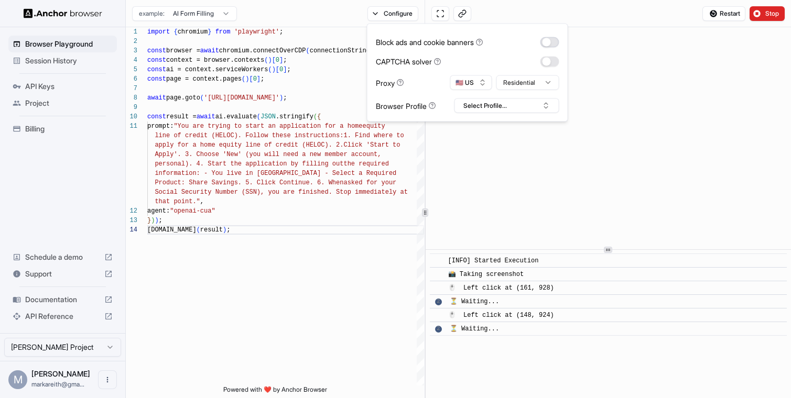
click at [550, 45] on button "button" at bounding box center [549, 42] width 19 height 10
click at [526, 108] on button "Select Profile..." at bounding box center [506, 106] width 105 height 15
click at [552, 58] on button "button" at bounding box center [549, 61] width 19 height 10
click at [537, 86] on html "Browser Playground Session History API Keys Project Billing Schedule a demo Sup…" at bounding box center [395, 199] width 791 height 398
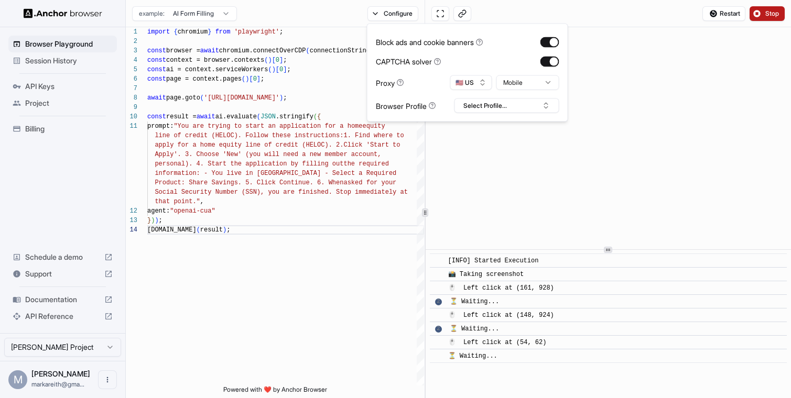
click at [764, 15] on button "Stop" at bounding box center [766, 13] width 35 height 15
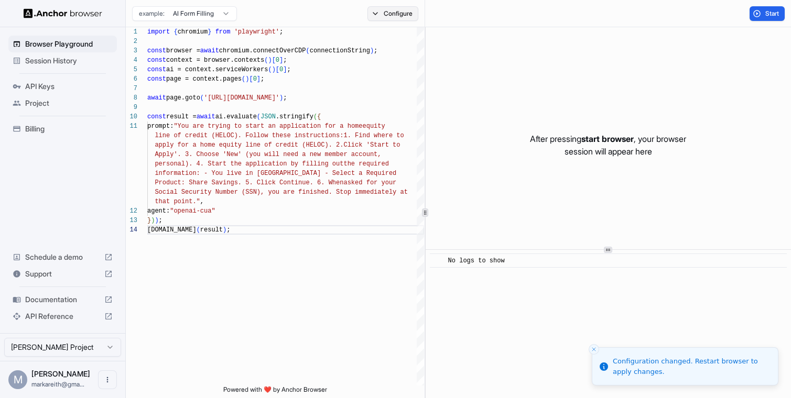
click at [399, 13] on button "Configure" at bounding box center [392, 13] width 51 height 15
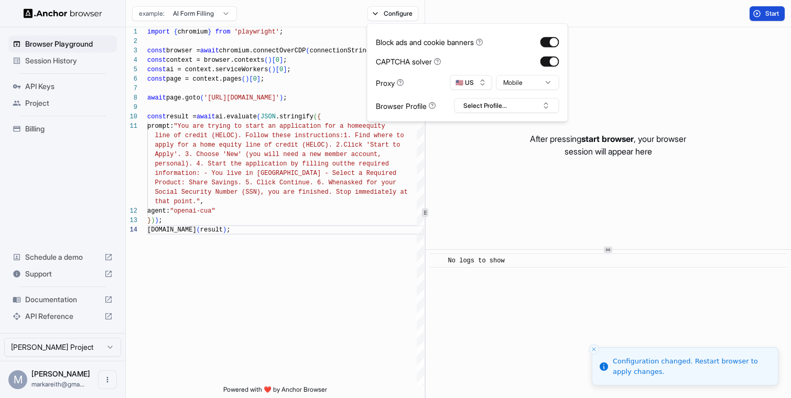
click at [769, 13] on span "Start" at bounding box center [772, 13] width 15 height 8
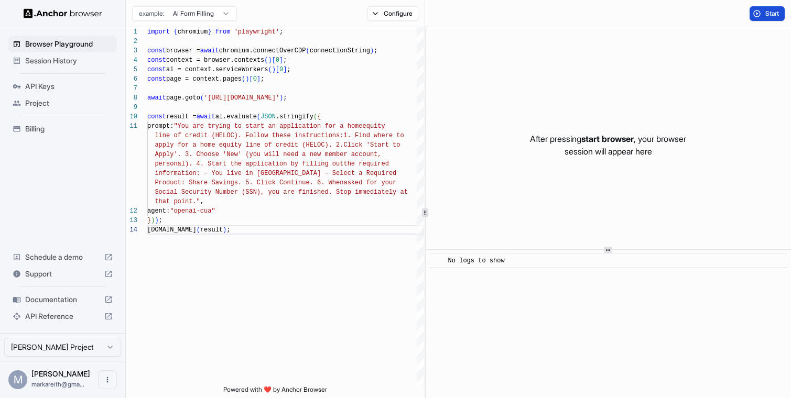
click at [761, 9] on button "Start" at bounding box center [766, 13] width 35 height 15
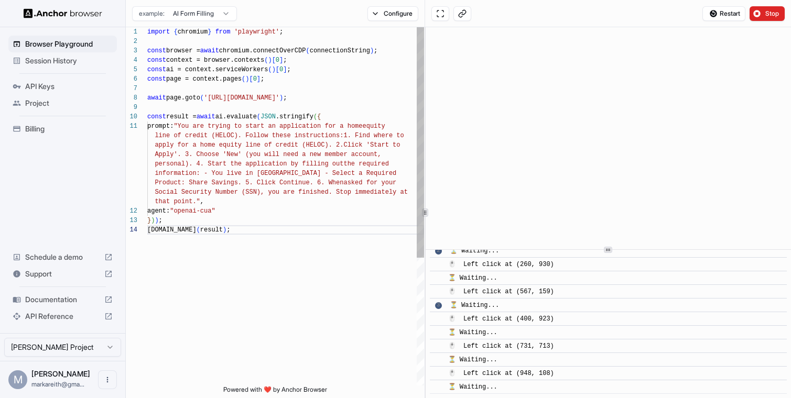
scroll to position [0, 0]
type textarea "**********"
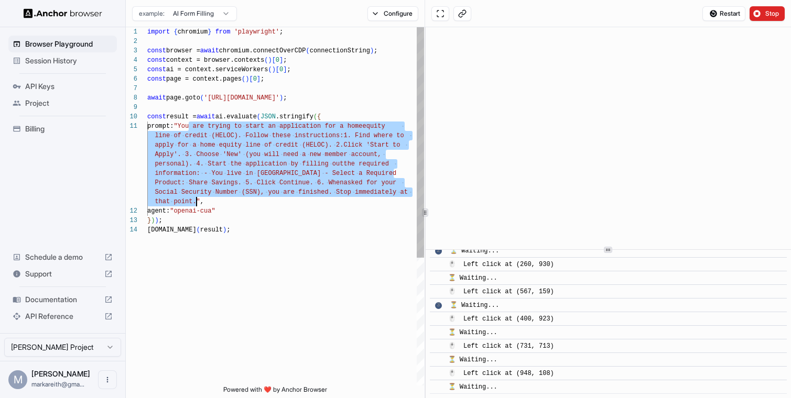
drag, startPoint x: 190, startPoint y: 125, endPoint x: 197, endPoint y: 200, distance: 75.8
click at [197, 200] on div "import { chromium } from 'playwright' ; const browser = await chromium.connectO…" at bounding box center [285, 305] width 277 height 557
